Goal: Information Seeking & Learning: Learn about a topic

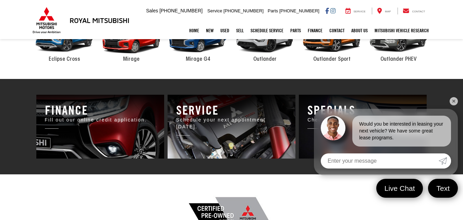
scroll to position [397, 0]
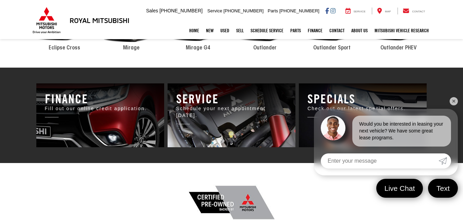
click at [454, 101] on link "✕" at bounding box center [454, 101] width 8 height 8
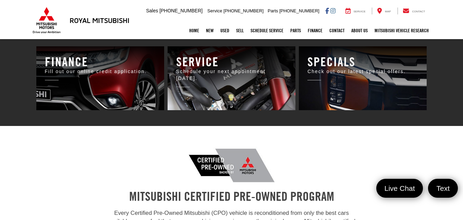
scroll to position [416, 0]
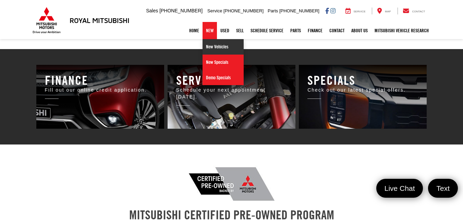
click at [207, 46] on link "New Vehicles" at bounding box center [223, 46] width 41 height 15
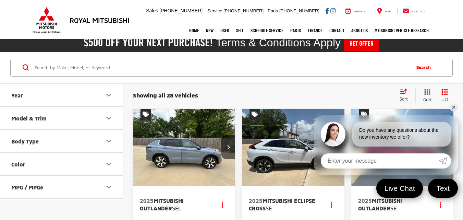
scroll to position [20, 0]
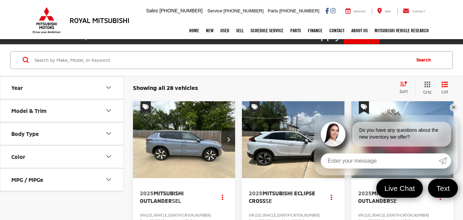
click at [454, 106] on link "✕" at bounding box center [454, 107] width 8 height 8
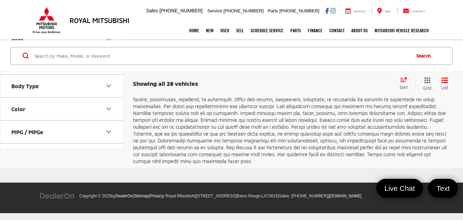
scroll to position [1489, 0]
click at [345, 54] on link "2" at bounding box center [350, 48] width 11 height 12
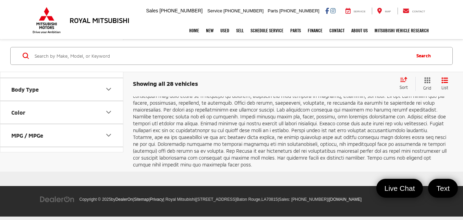
scroll to position [1471, 0]
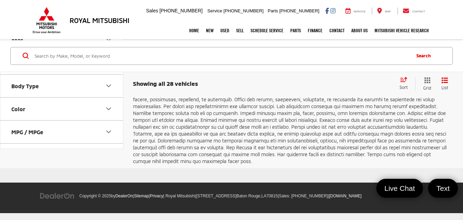
click at [355, 54] on link "3" at bounding box center [360, 48] width 11 height 12
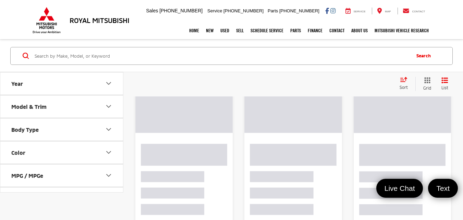
scroll to position [25, 0]
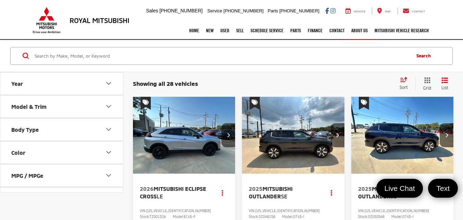
click at [199, 133] on img "2026 Mitsubishi Eclipse Cross LE 0" at bounding box center [184, 135] width 103 height 77
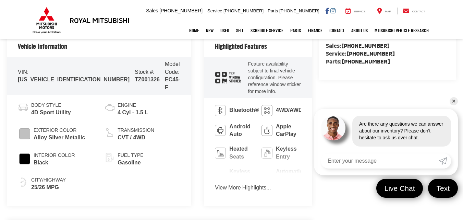
scroll to position [276, 0]
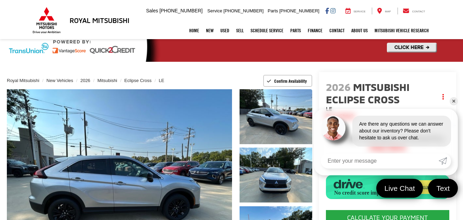
scroll to position [29, 0]
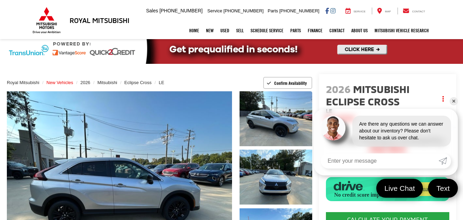
click at [63, 83] on span "New Vehicles" at bounding box center [60, 82] width 27 height 5
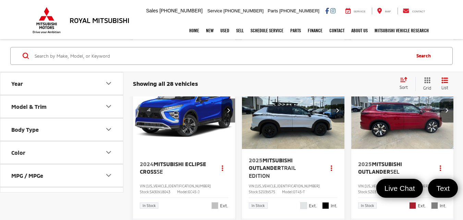
scroll to position [397, 0]
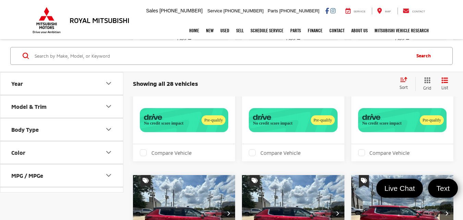
drag, startPoint x: 464, startPoint y: 26, endPoint x: 464, endPoint y: 103, distance: 76.8
click at [463, 103] on html "Royal Mitsubishi [STREET_ADDRESS] Sales Mobile Sales [PHONE_NUMBER] Service [PH…" at bounding box center [231, 209] width 463 height 1679
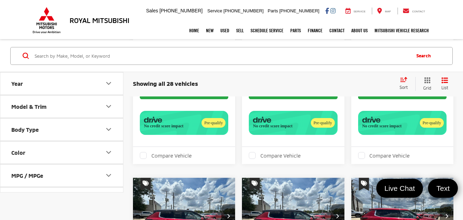
click at [109, 83] on icon "Year" at bounding box center [109, 83] width 8 height 8
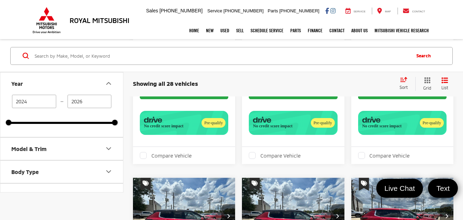
click at [89, 98] on input "2026" at bounding box center [90, 100] width 44 height 13
type input "2025"
click at [40, 102] on input "2024" at bounding box center [34, 100] width 44 height 13
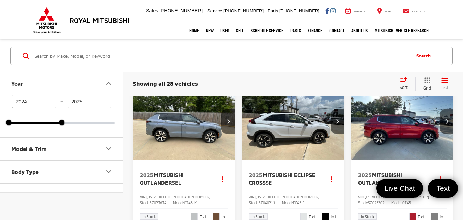
scroll to position [25, 0]
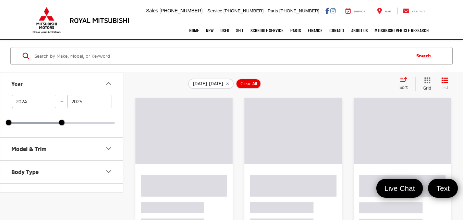
type input "2023"
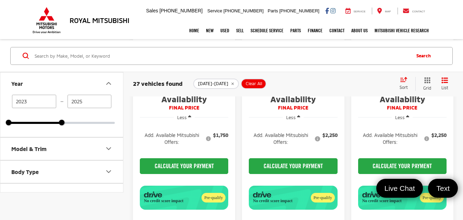
scroll to position [252, 0]
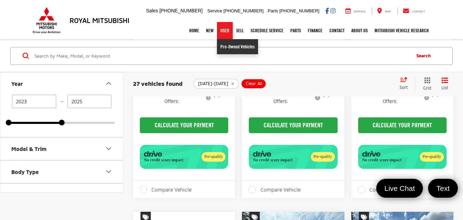
click at [221, 48] on link "Pre-Owned Vehicles" at bounding box center [237, 46] width 41 height 15
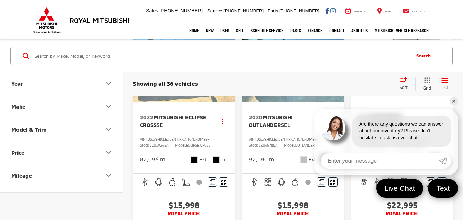
click at [453, 103] on link "✕" at bounding box center [454, 101] width 8 height 8
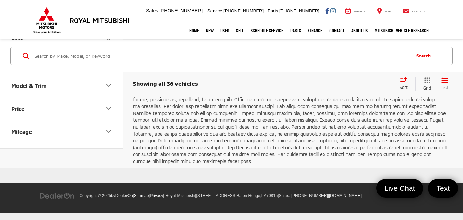
scroll to position [2613, 0]
click at [368, 54] on link "Next" at bounding box center [377, 48] width 23 height 12
click at [345, 54] on link "1" at bounding box center [350, 48] width 11 height 12
